Goal: Transaction & Acquisition: Purchase product/service

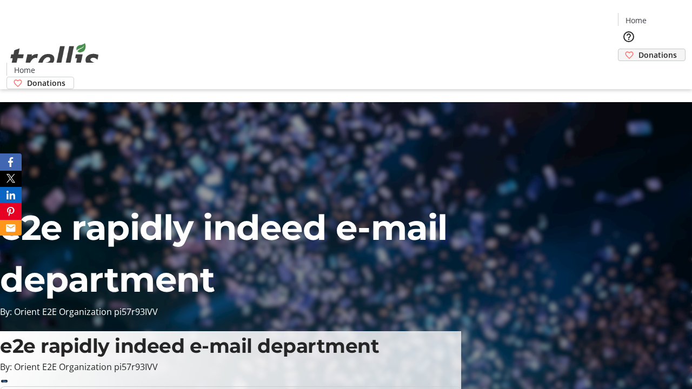
click at [639, 49] on span "Donations" at bounding box center [658, 54] width 38 height 11
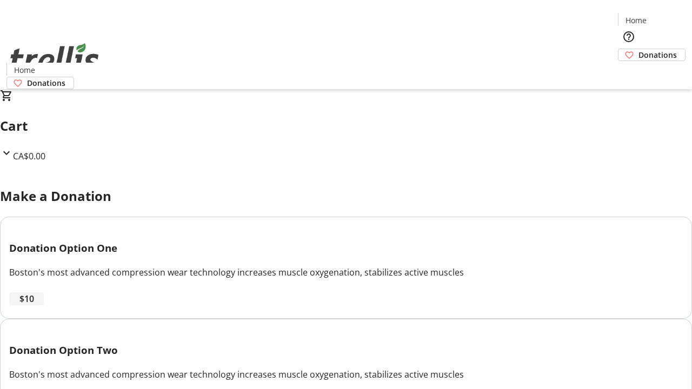
click at [34, 306] on span "$10" at bounding box center [26, 299] width 15 height 13
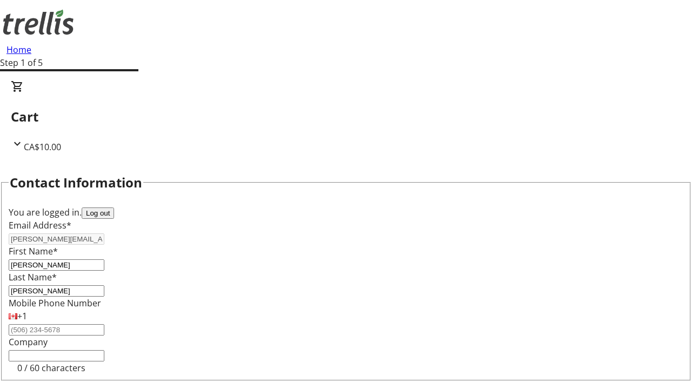
select select "CA"
type input "[STREET_ADDRESS][PERSON_NAME]"
type input "Kelowna"
select select "BC"
type input "Kelowna"
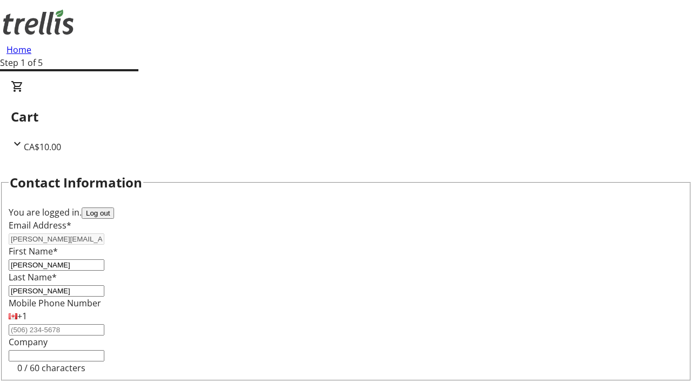
type input "V1Y 0C2"
